Goal: Check status

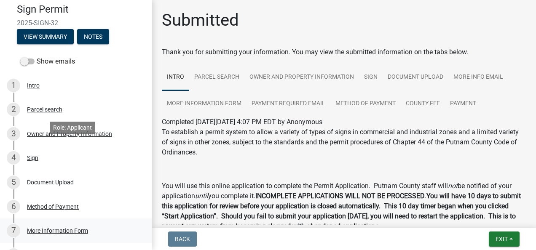
scroll to position [126, 0]
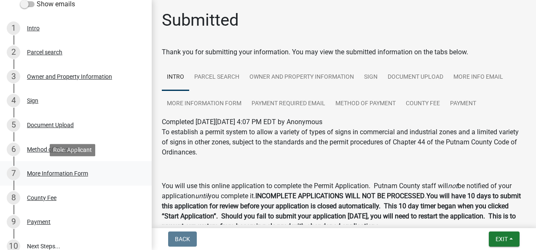
drag, startPoint x: 58, startPoint y: 173, endPoint x: 62, endPoint y: 174, distance: 4.5
click at [59, 173] on div "More Information Form" at bounding box center [57, 174] width 61 height 6
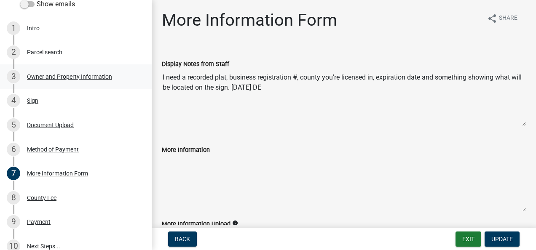
click at [60, 78] on div "Owner and Property Information" at bounding box center [69, 77] width 85 height 6
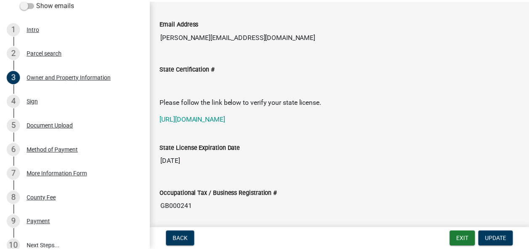
scroll to position [968, 0]
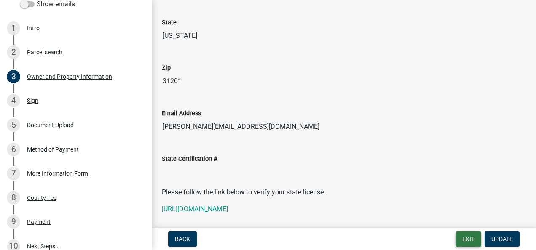
click at [468, 240] on button "Exit" at bounding box center [468, 239] width 26 height 15
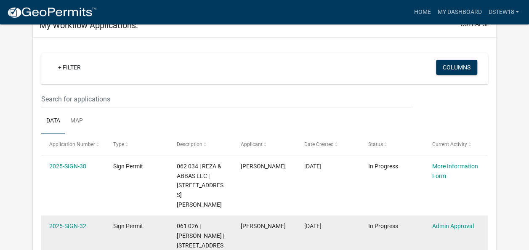
scroll to position [126, 0]
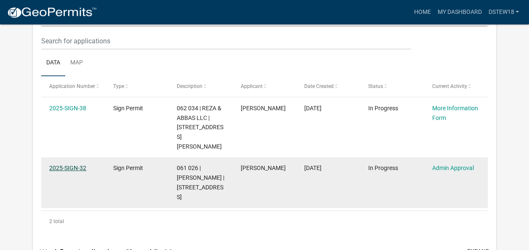
click at [65, 165] on link "2025-SIGN-32" at bounding box center [67, 168] width 37 height 7
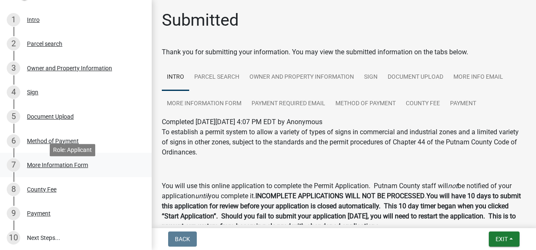
scroll to position [126, 0]
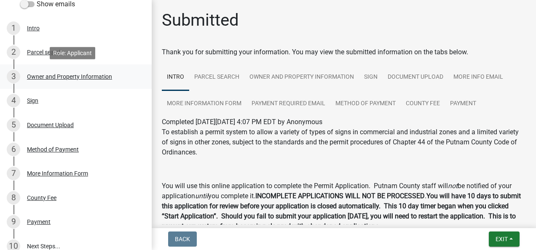
click at [50, 80] on div "3 Owner and Property Information" at bounding box center [72, 76] width 131 height 13
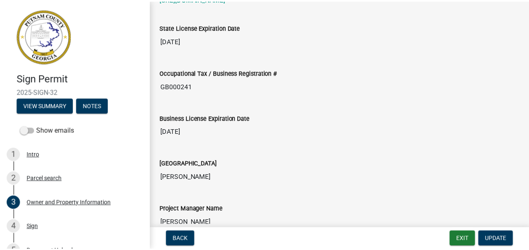
scroll to position [0, 0]
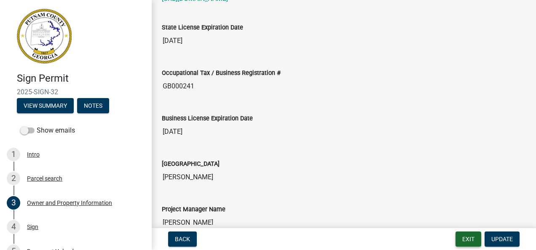
click at [467, 243] on button "Exit" at bounding box center [468, 239] width 26 height 15
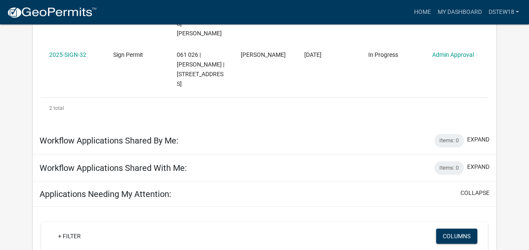
scroll to position [112, 0]
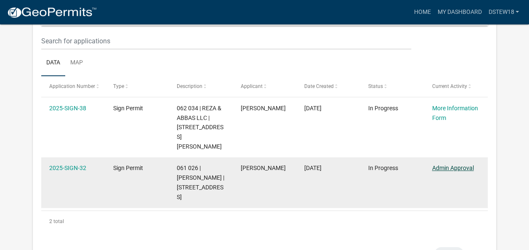
click at [464, 165] on link "Admin Approval" at bounding box center [453, 168] width 42 height 7
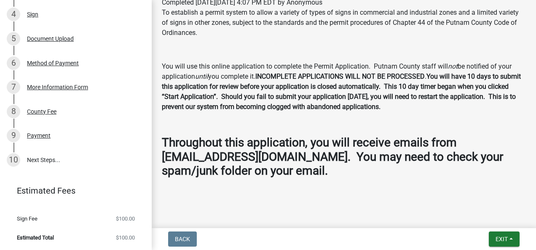
scroll to position [123, 0]
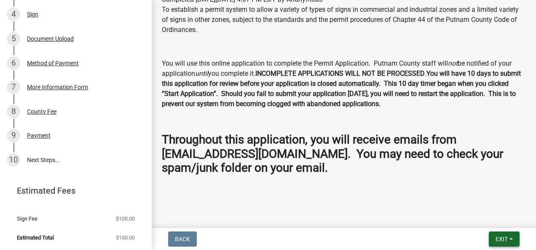
click at [497, 235] on button "Exit" at bounding box center [503, 239] width 31 height 15
